Goal: Transaction & Acquisition: Download file/media

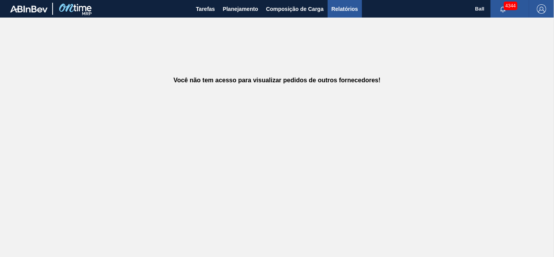
click at [348, 9] on span "Relatórios" at bounding box center [345, 8] width 27 height 9
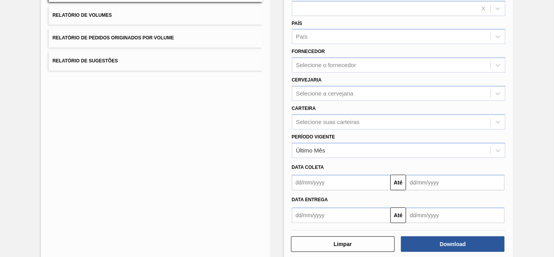
scroll to position [102, 0]
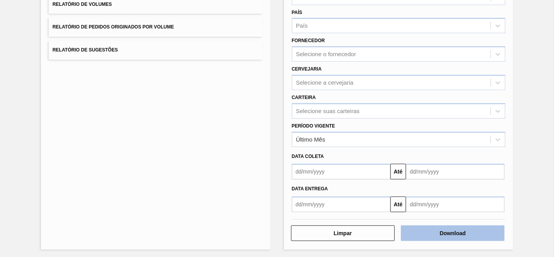
click at [457, 233] on button "Download" at bounding box center [453, 233] width 104 height 16
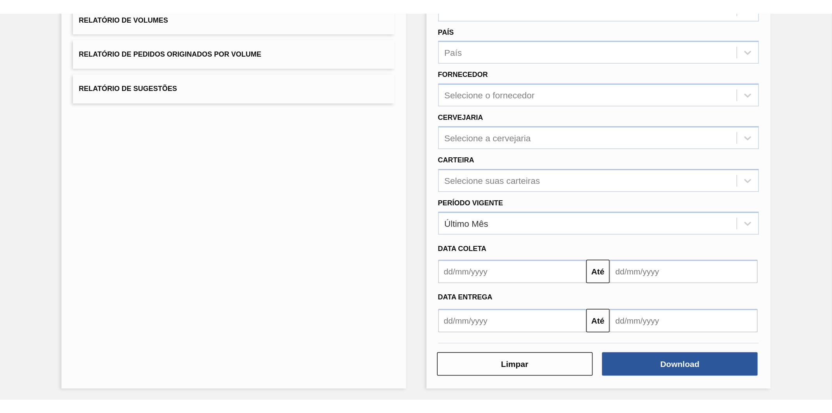
scroll to position [0, 0]
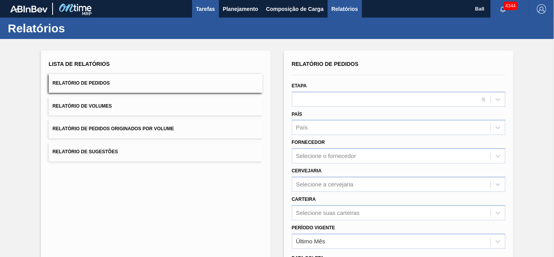
click at [207, 7] on span "Tarefas" at bounding box center [205, 8] width 19 height 9
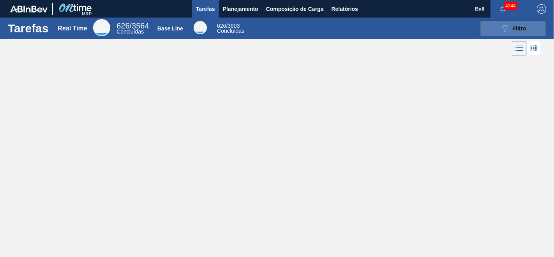
click at [517, 30] on span "Filtro" at bounding box center [520, 28] width 14 height 6
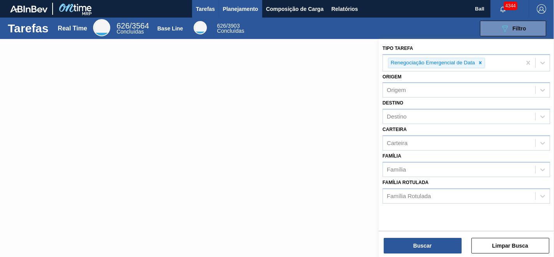
click at [241, 6] on span "Planejamento" at bounding box center [240, 8] width 35 height 9
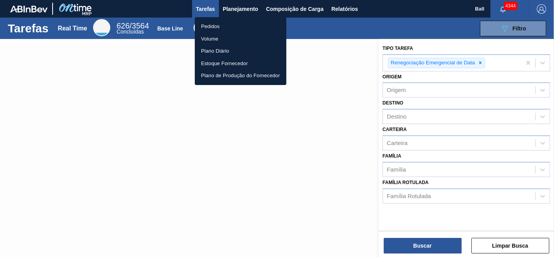
click at [226, 27] on li "Pedidos" at bounding box center [241, 26] width 92 height 12
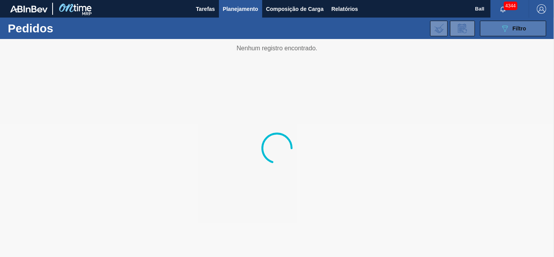
click at [521, 28] on span "Filtro" at bounding box center [520, 28] width 14 height 6
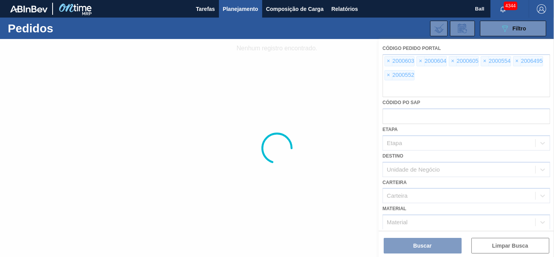
click at [388, 59] on div at bounding box center [277, 148] width 554 height 218
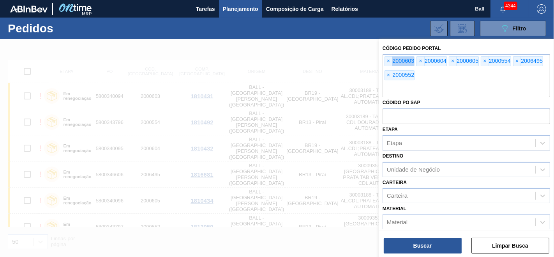
click at [388, 59] on span "×" at bounding box center [388, 61] width 7 height 9
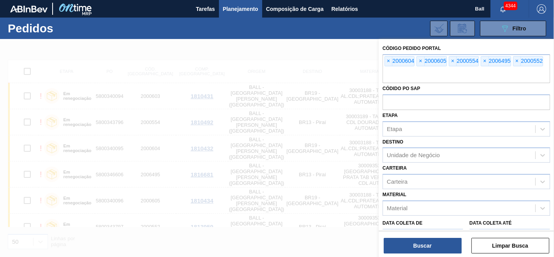
click at [388, 59] on span "×" at bounding box center [388, 61] width 7 height 9
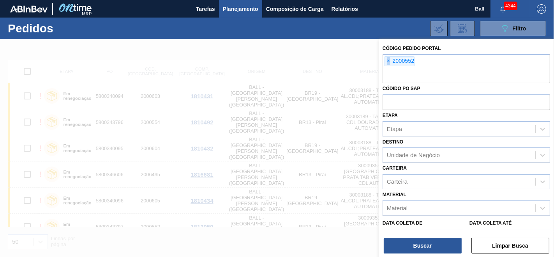
click at [388, 59] on span "×" at bounding box center [388, 61] width 7 height 9
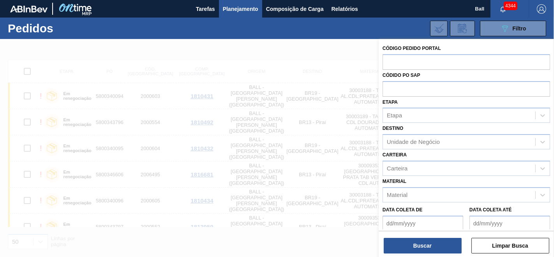
click at [388, 59] on input "text" at bounding box center [467, 61] width 168 height 15
paste input "text"
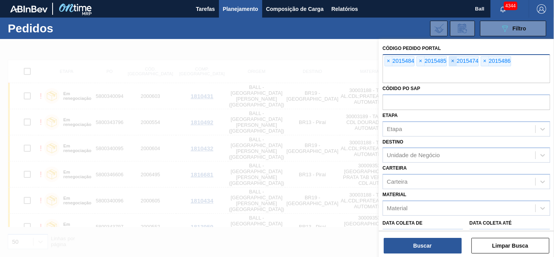
click at [453, 60] on span "×" at bounding box center [453, 61] width 7 height 9
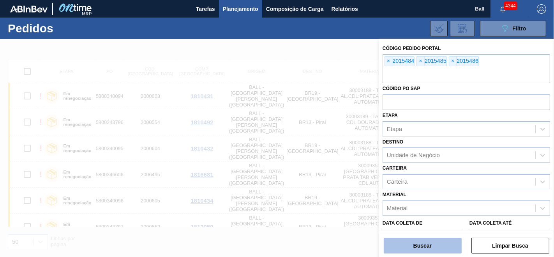
click at [398, 239] on button "Buscar" at bounding box center [423, 246] width 78 height 16
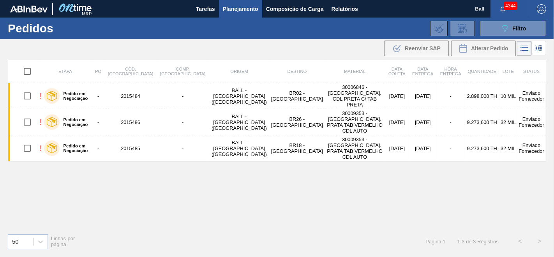
click at [398, 239] on div "50 Linhas por página Página : 1 1 - 3 de 3 Registros < >" at bounding box center [277, 241] width 554 height 29
click at [27, 71] on input "checkbox" at bounding box center [27, 71] width 16 height 16
checkbox input "true"
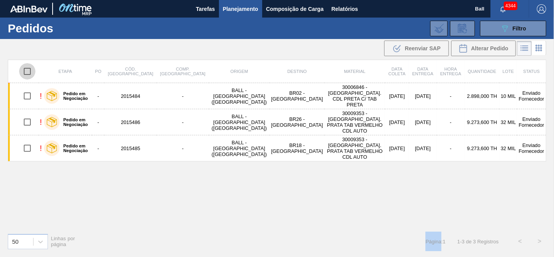
checkbox input "true"
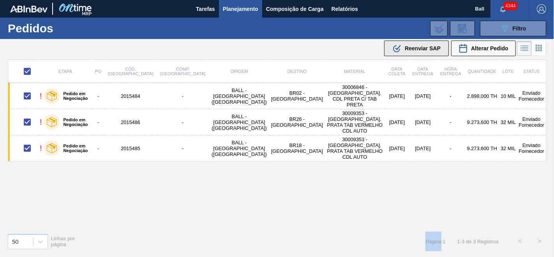
click at [414, 42] on button ".b{fill:var(--color-action-default)} Reenviar SAP" at bounding box center [416, 49] width 65 height 16
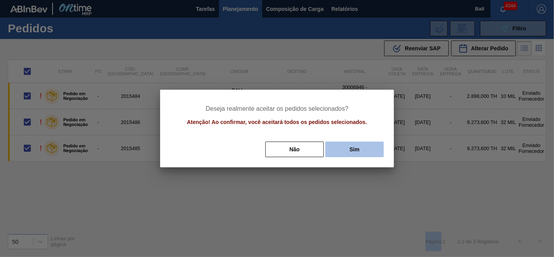
click at [352, 152] on button "Sim" at bounding box center [355, 150] width 58 height 16
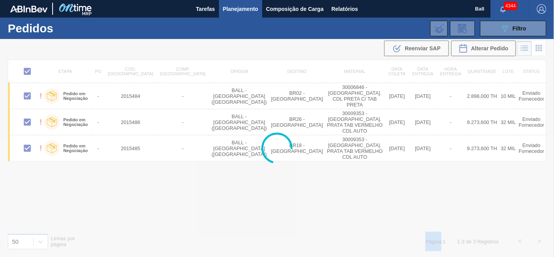
checkbox input "false"
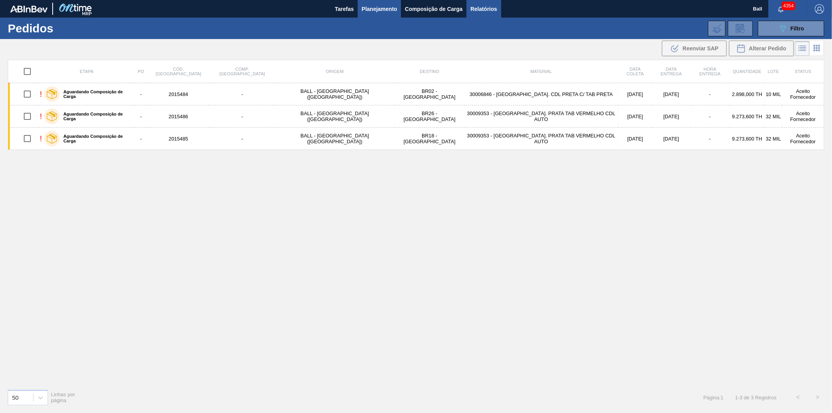
click at [468, 4] on button "Relatórios" at bounding box center [483, 9] width 34 height 18
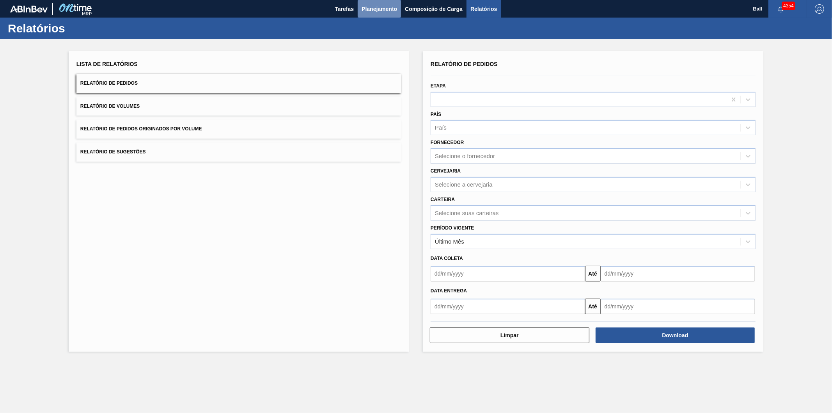
click at [384, 4] on span "Planejamento" at bounding box center [378, 8] width 35 height 9
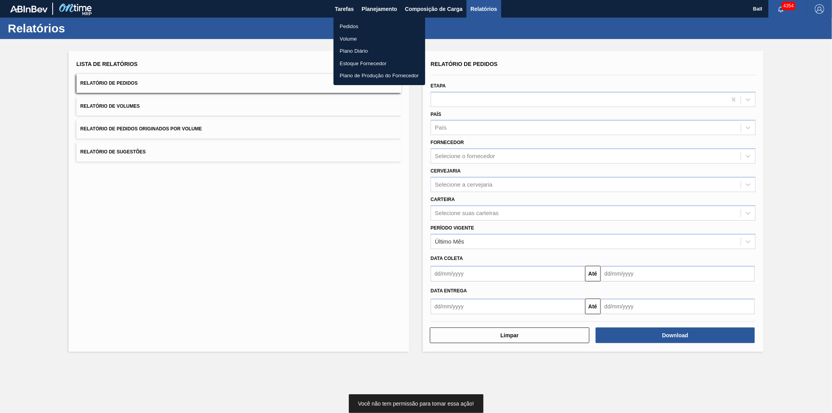
click at [370, 25] on li "Pedidos" at bounding box center [379, 26] width 92 height 12
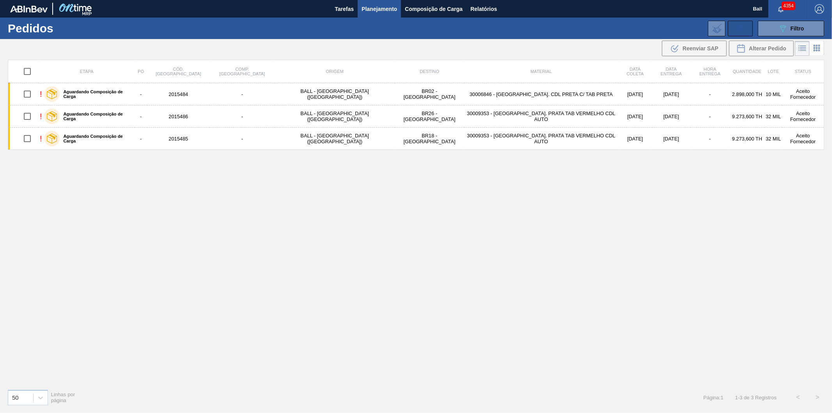
click at [737, 27] on icon at bounding box center [740, 28] width 12 height 9
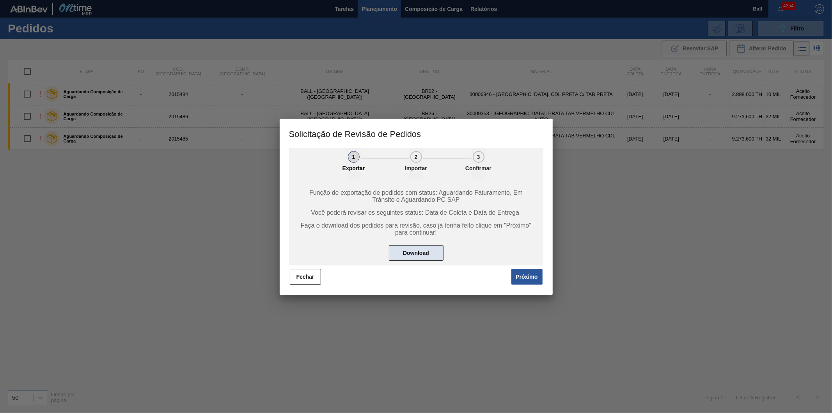
click at [427, 251] on button "Download" at bounding box center [416, 253] width 55 height 16
click at [525, 273] on button "Próximo" at bounding box center [526, 277] width 31 height 16
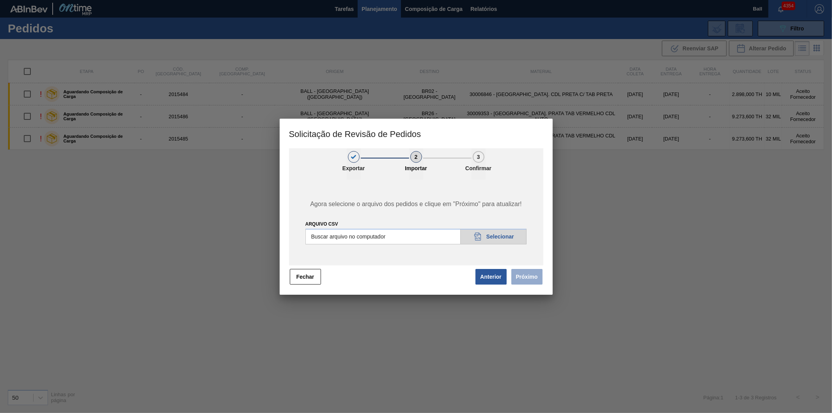
click at [750, 1] on div at bounding box center [416, 206] width 832 height 413
click at [302, 274] on button "Fechar" at bounding box center [305, 277] width 31 height 16
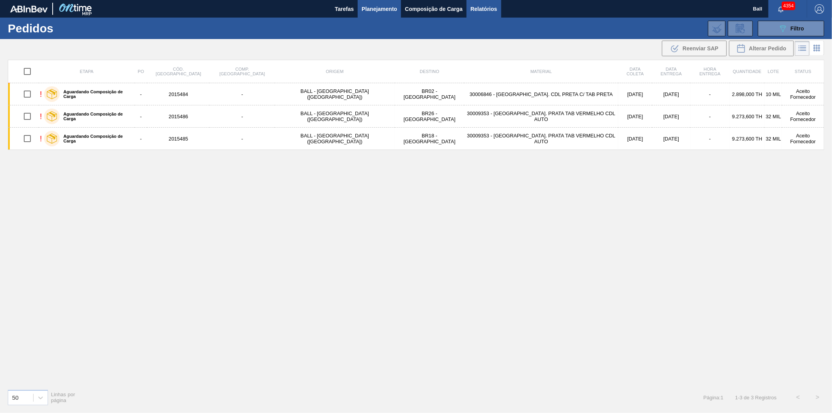
click at [487, 7] on span "Relatórios" at bounding box center [483, 8] width 27 height 9
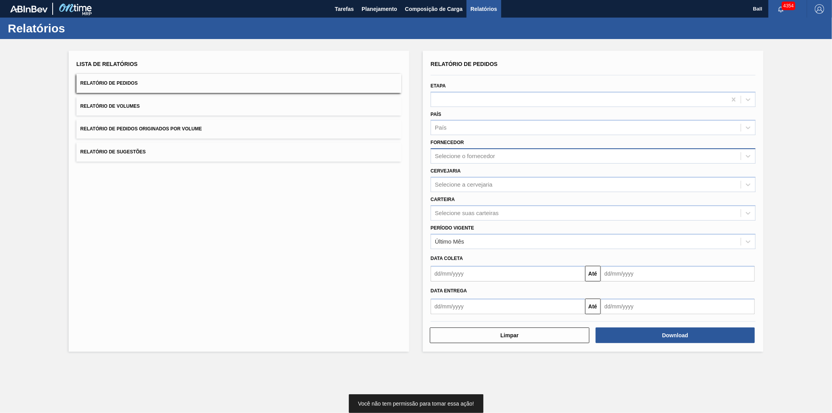
click at [467, 158] on div "Selecione o fornecedor" at bounding box center [586, 155] width 310 height 11
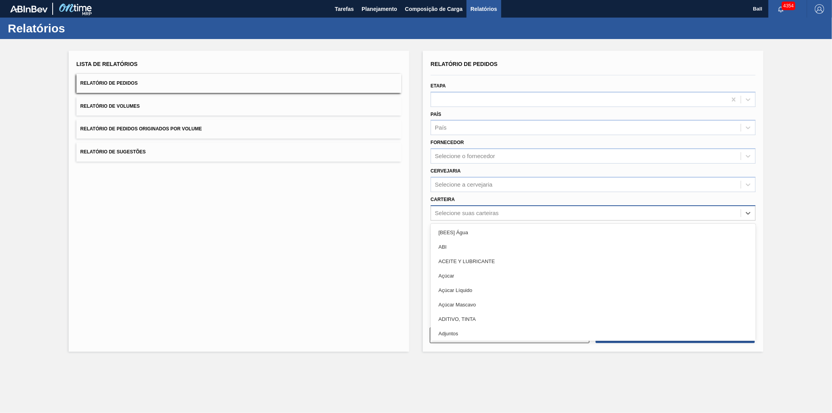
click at [453, 209] on div "Selecione suas carteiras" at bounding box center [467, 212] width 64 height 7
type input "TAM"
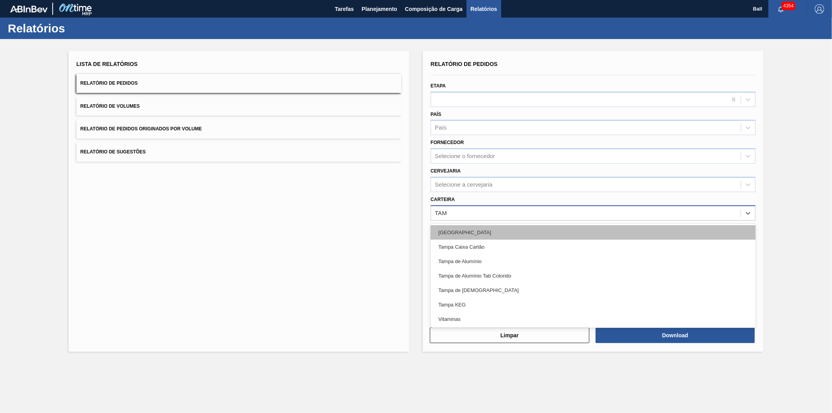
click at [453, 227] on div "Tampa" at bounding box center [592, 232] width 325 height 14
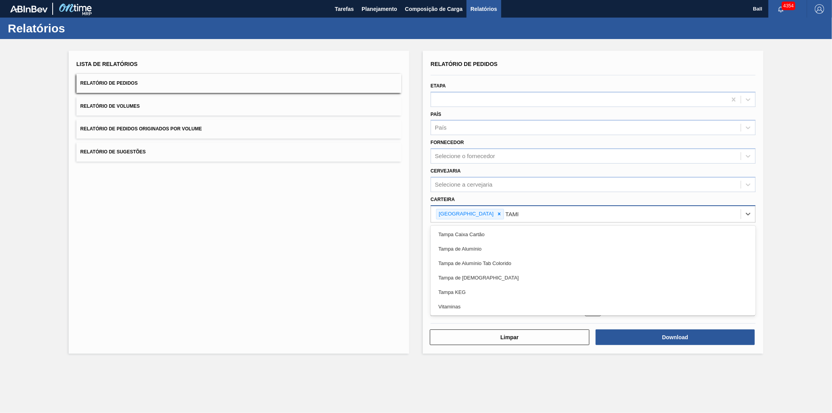
type input "TAMPA"
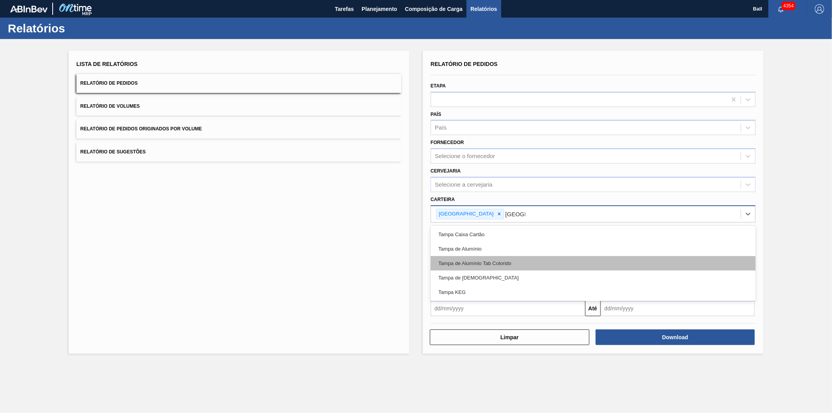
click at [459, 264] on div "Tampa de Alumínio Tab Colorido" at bounding box center [592, 263] width 325 height 14
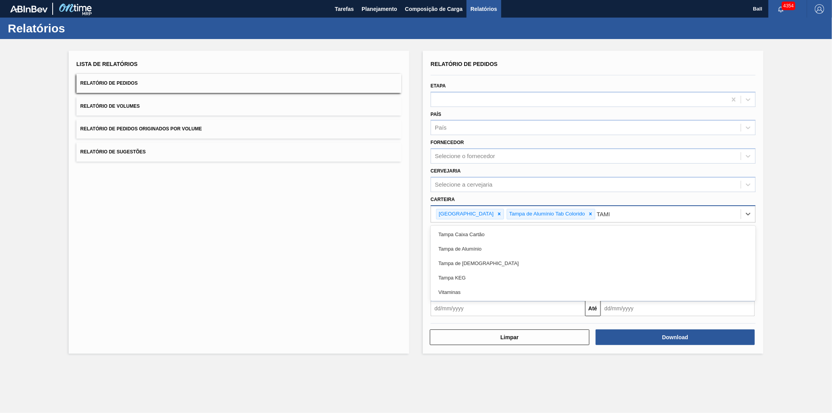
type input "TAMPA"
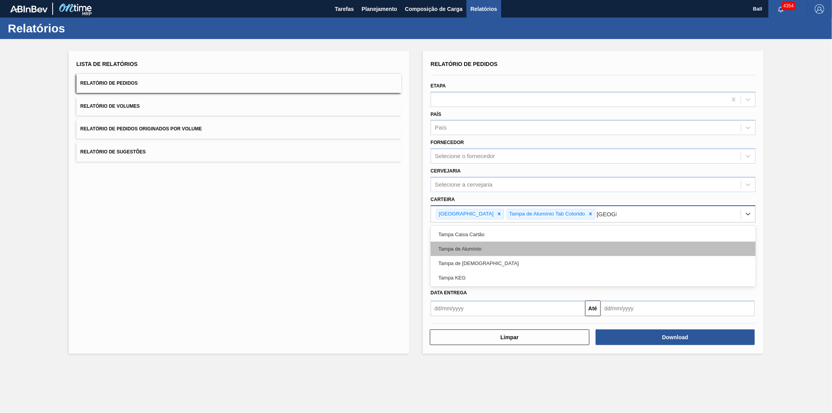
click at [467, 247] on div "Tampa de Alumínio" at bounding box center [592, 248] width 325 height 14
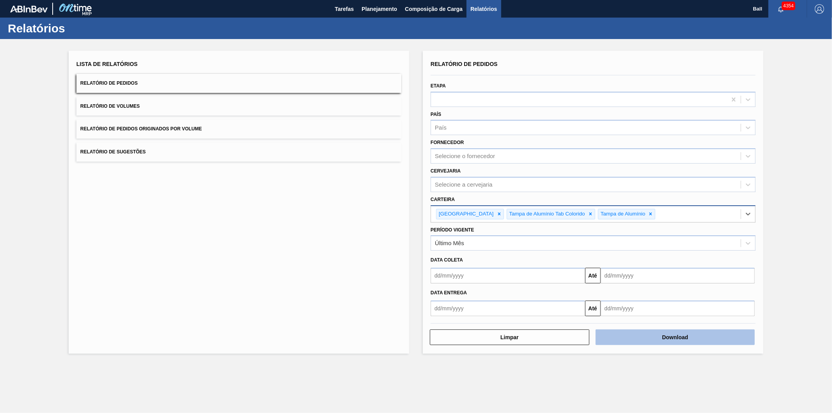
click at [698, 337] on button "Download" at bounding box center [674, 337] width 159 height 16
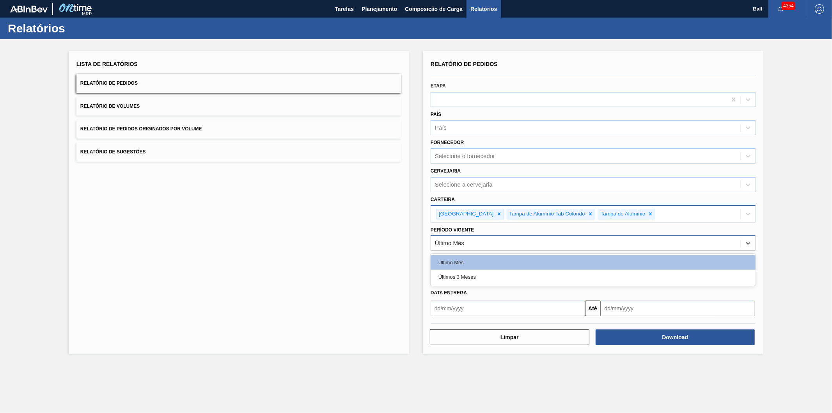
click at [476, 241] on div "Último Mês" at bounding box center [586, 242] width 310 height 11
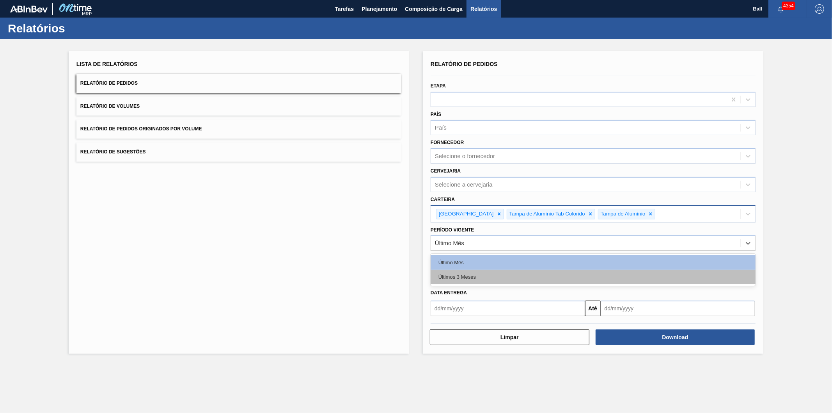
click at [459, 271] on div "Últimos 3 Meses" at bounding box center [592, 276] width 325 height 14
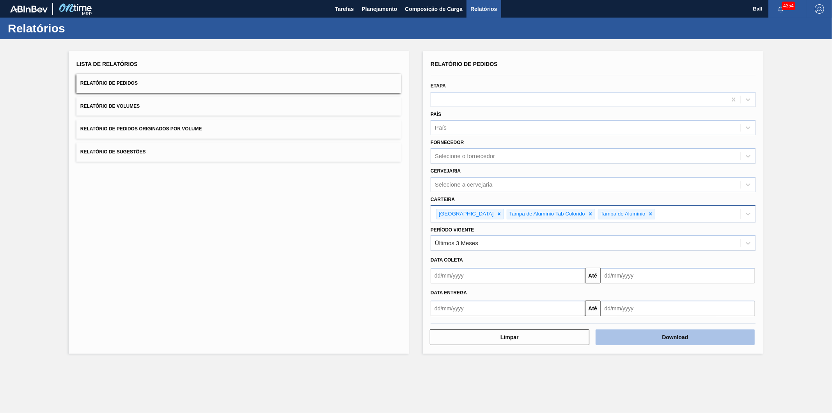
click at [678, 333] on button "Download" at bounding box center [674, 337] width 159 height 16
click at [646, 209] on div "Tampa Tampa de Alumínio Tab Colorido Tampa de Alumínio" at bounding box center [586, 214] width 310 height 16
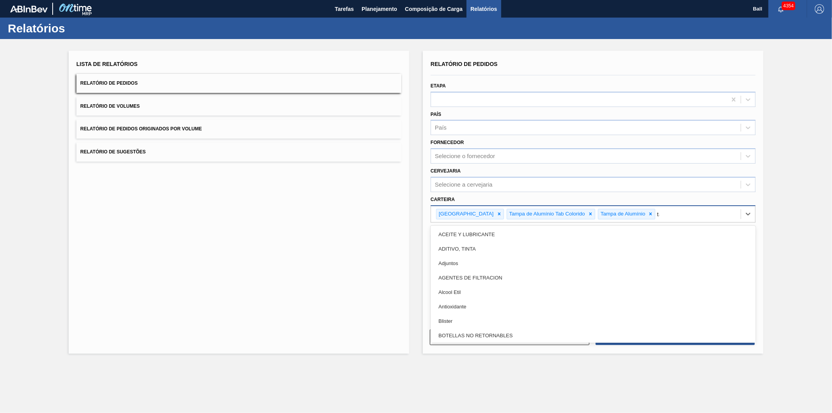
type input "tam"
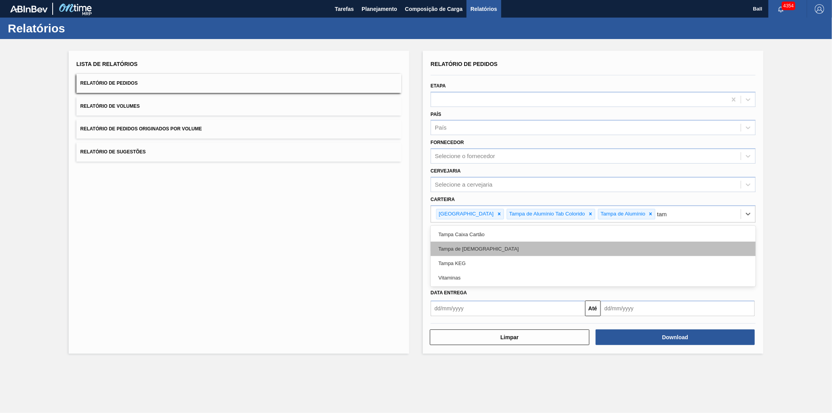
click at [468, 244] on div "Tampa de Lata" at bounding box center [592, 248] width 325 height 14
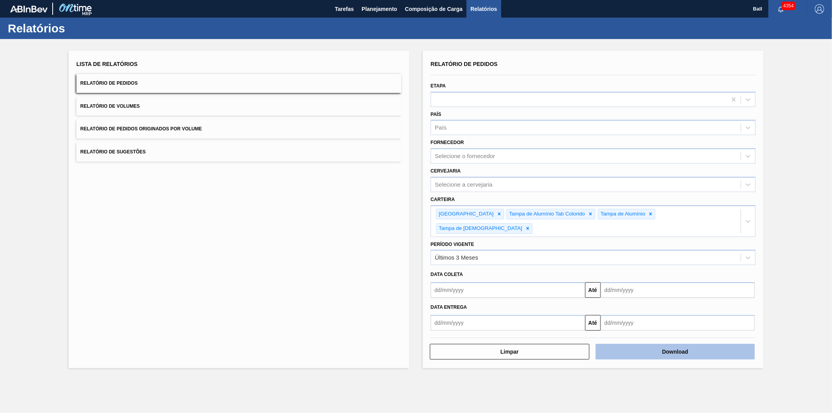
click at [681, 343] on button "Download" at bounding box center [674, 351] width 159 height 16
